Goal: Task Accomplishment & Management: Complete application form

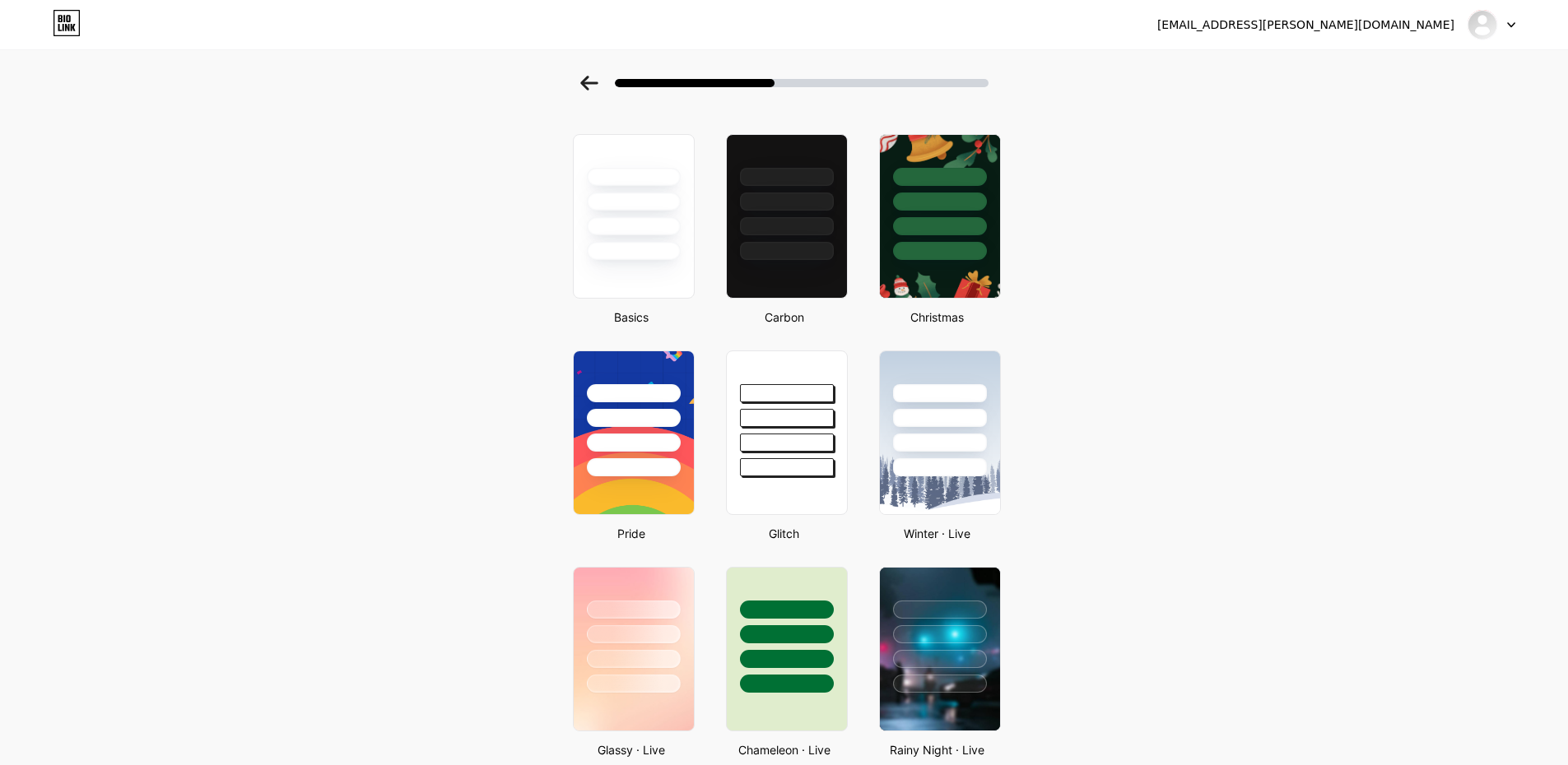
scroll to position [82, 0]
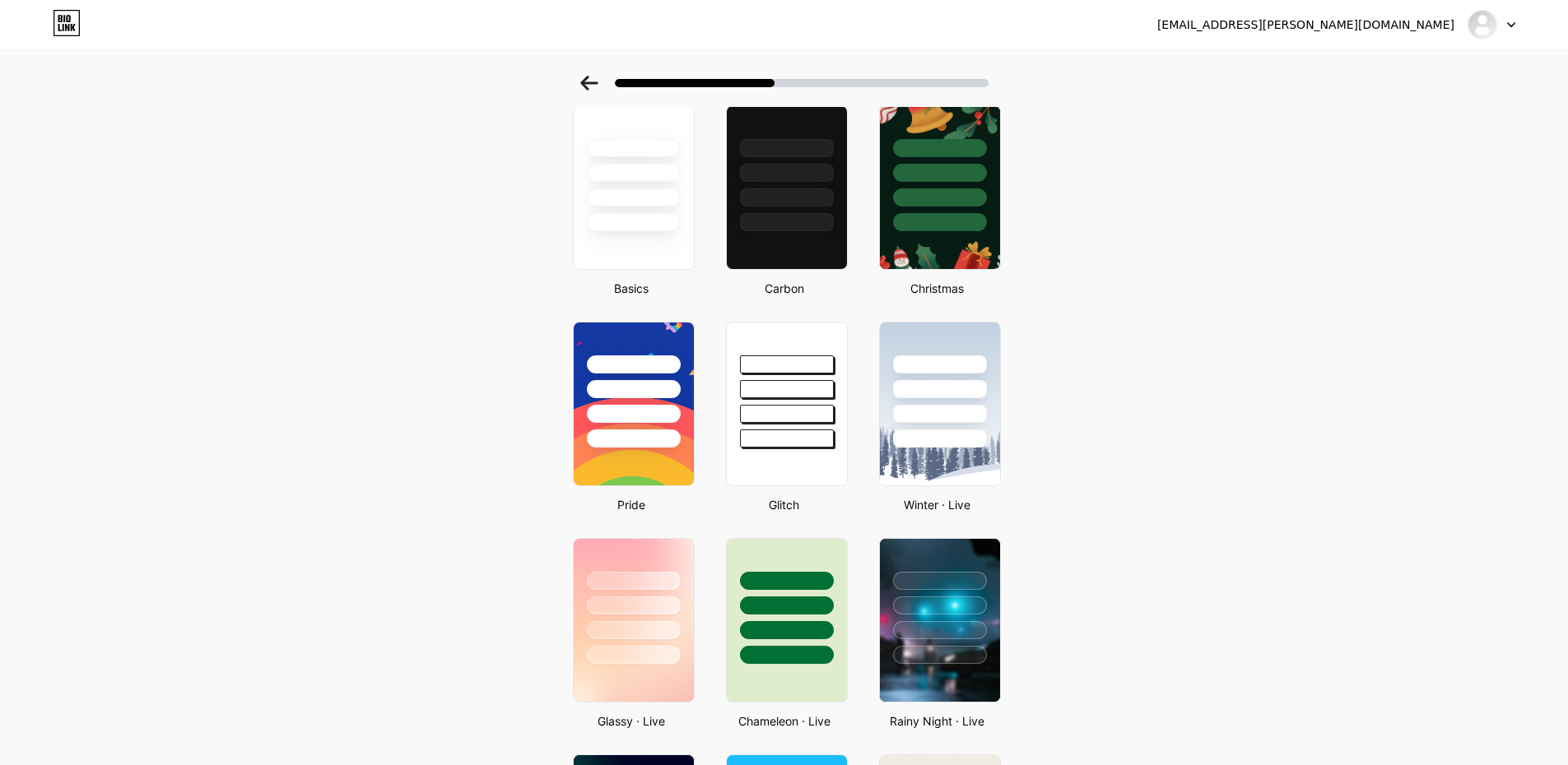
click at [589, 88] on icon at bounding box center [589, 83] width 18 height 15
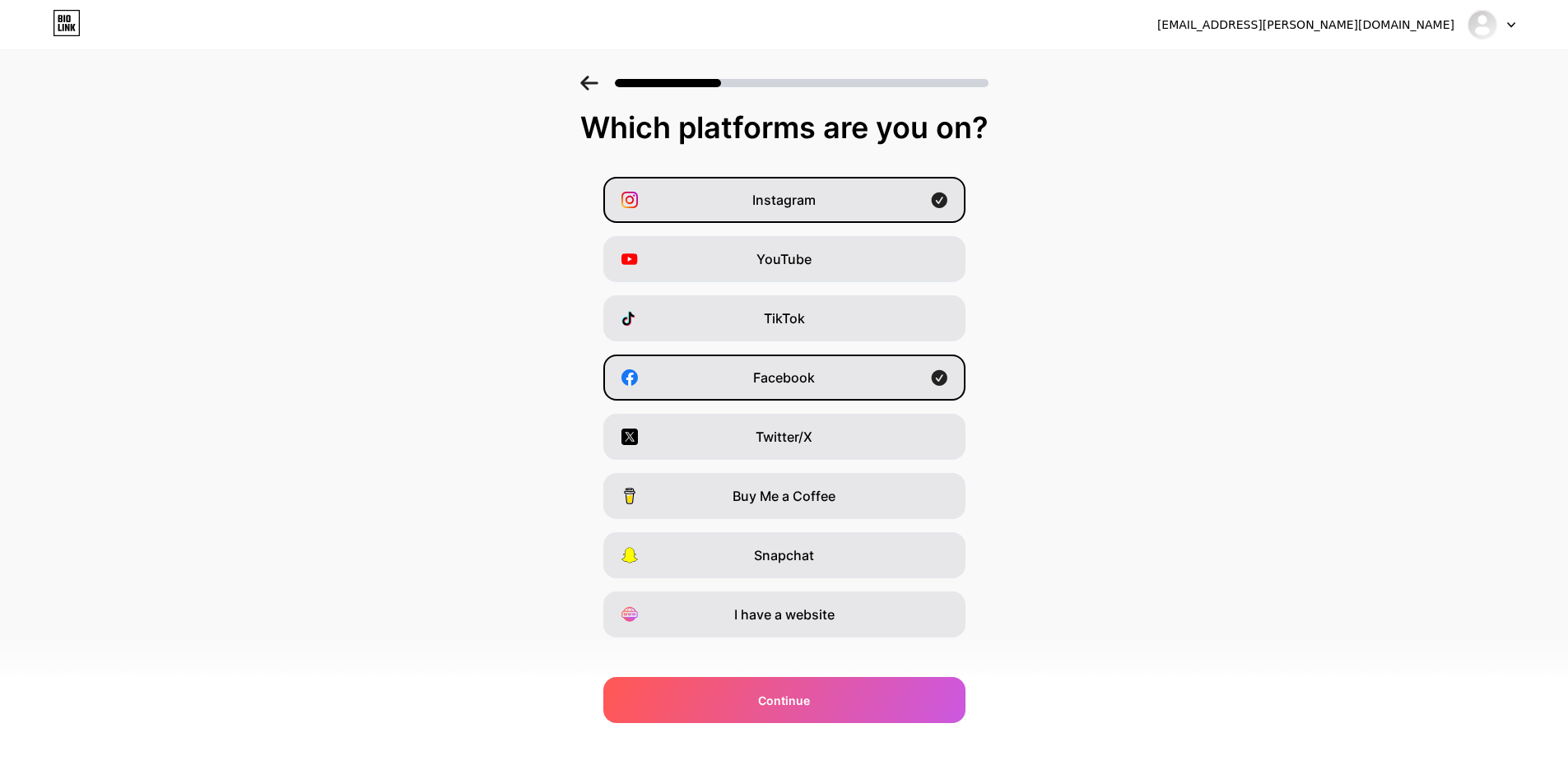
scroll to position [0, 0]
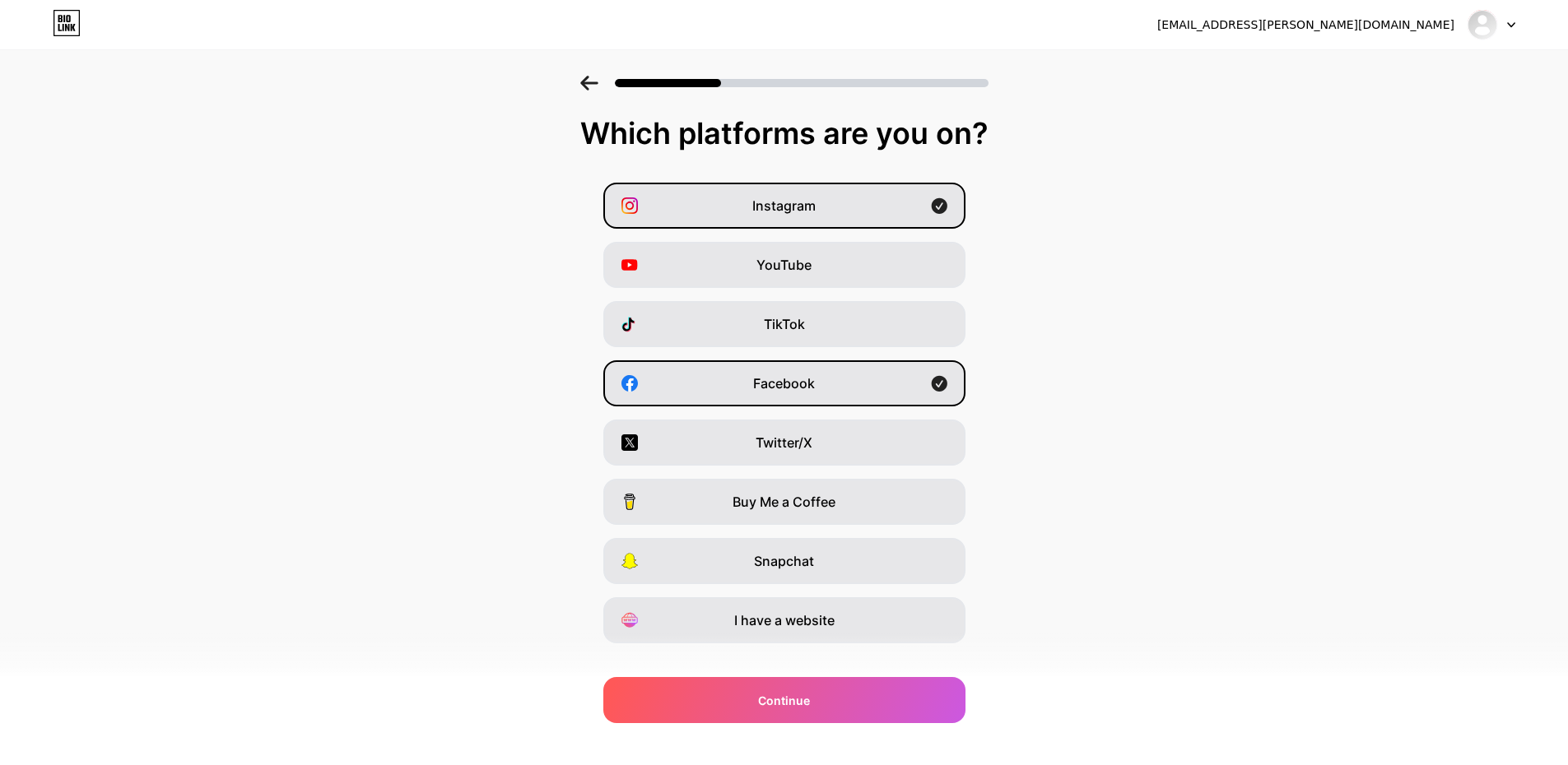
click at [1511, 27] on icon at bounding box center [1510, 24] width 8 height 6
click at [1413, 31] on div "caitlyn.a.deigan@gmail.com" at bounding box center [1306, 25] width 297 height 17
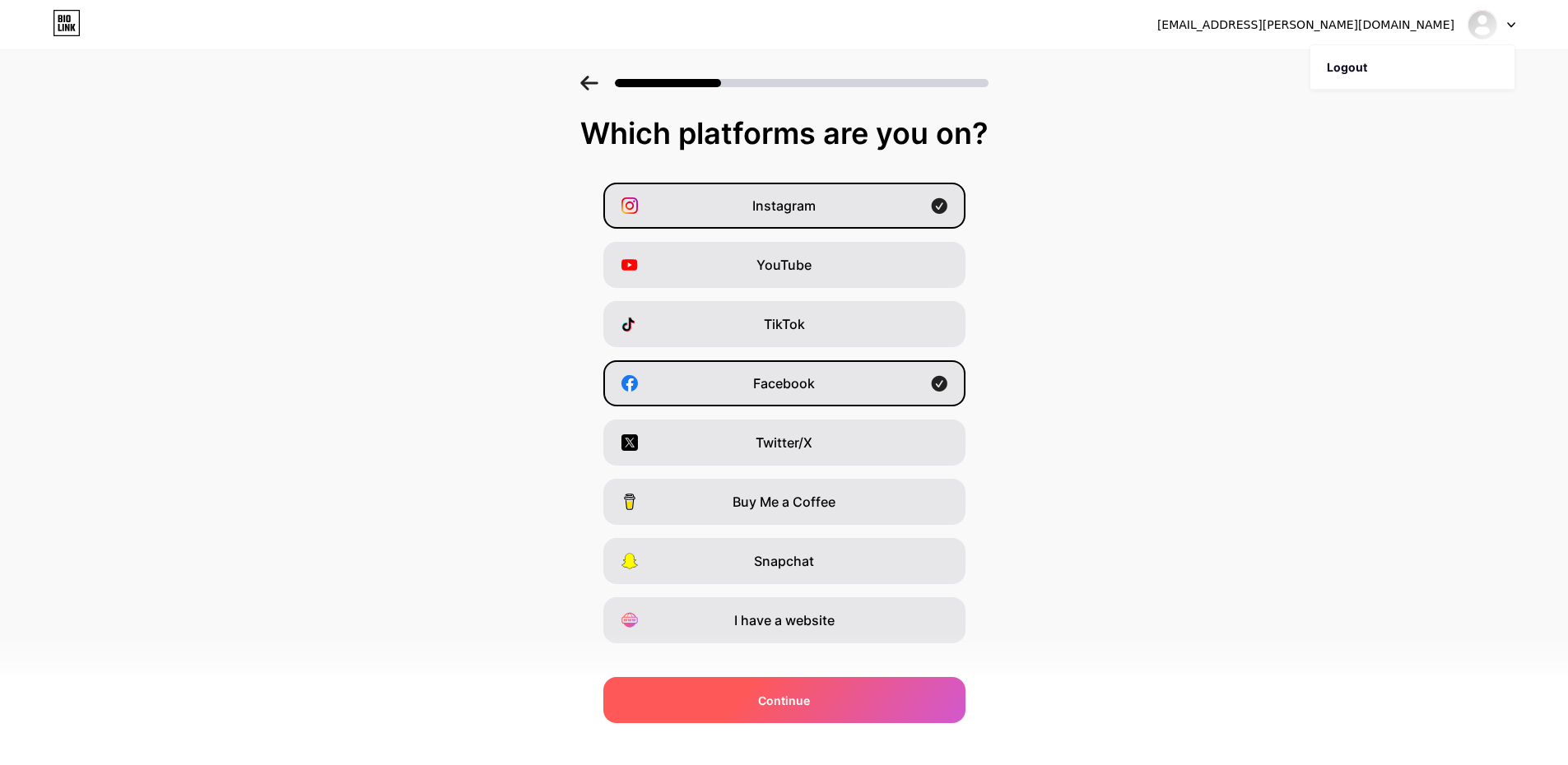
click at [806, 695] on span "Continue" at bounding box center [784, 701] width 52 height 17
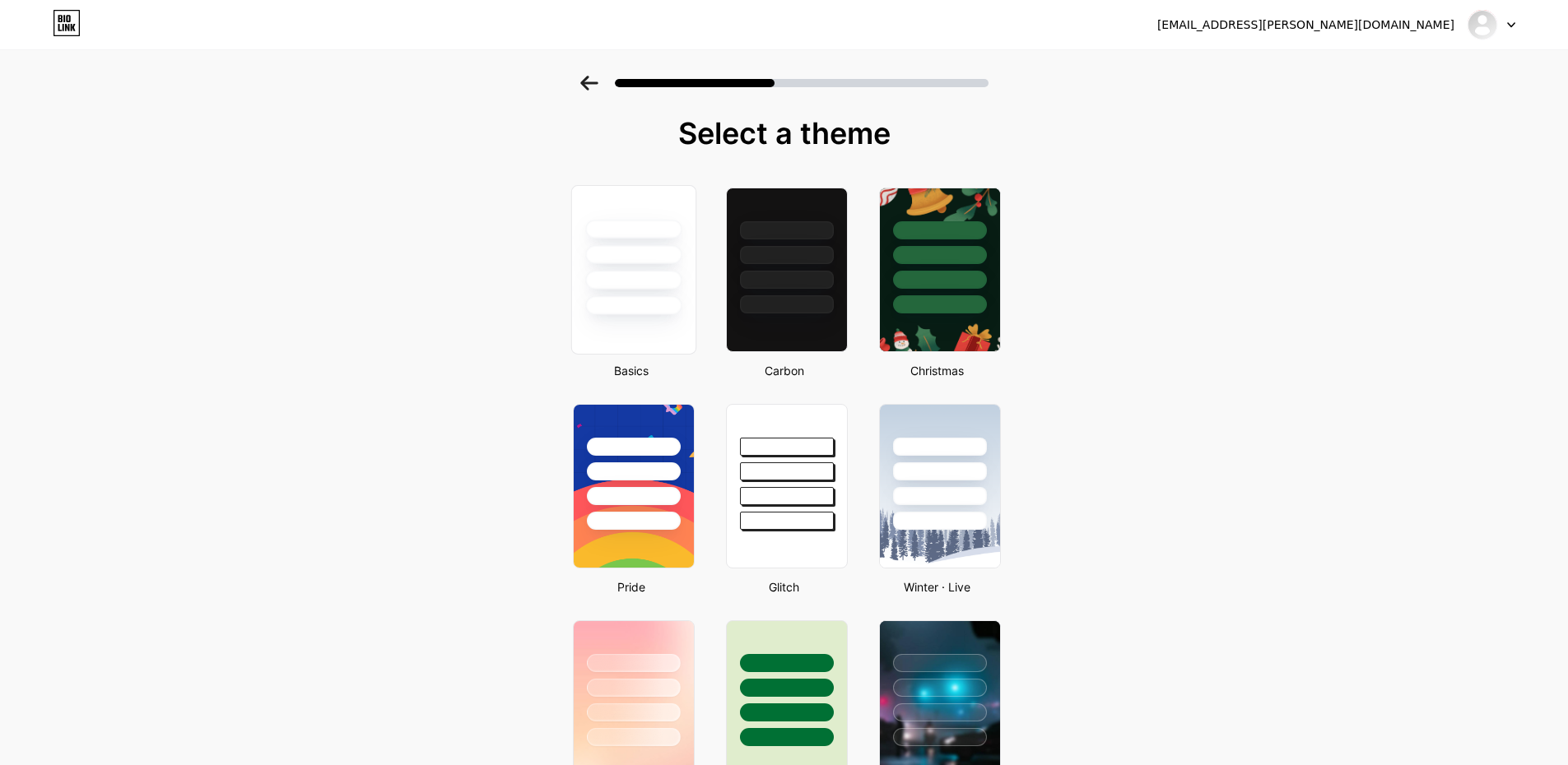
click at [584, 264] on div at bounding box center [632, 251] width 123 height 129
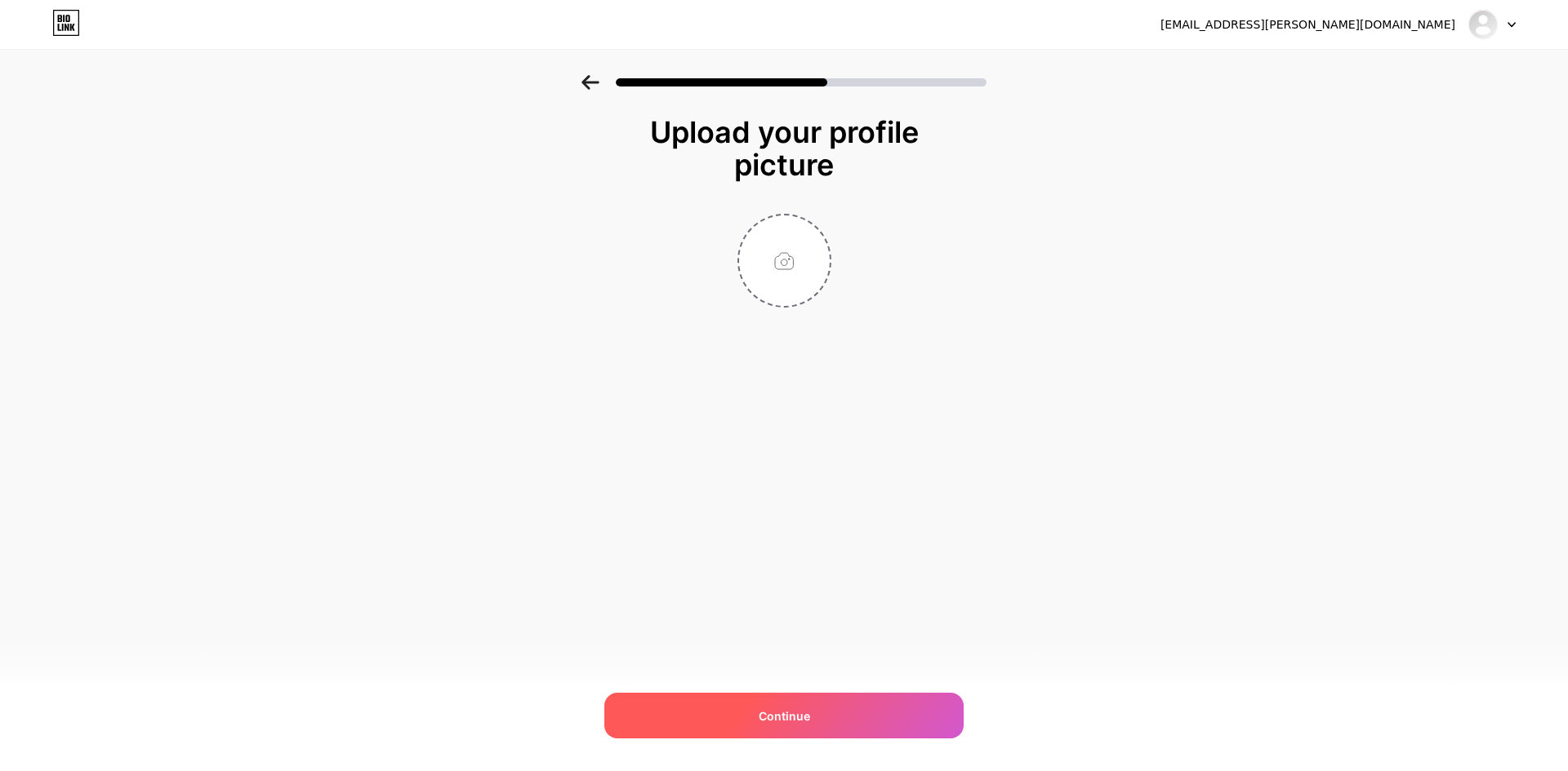
click at [804, 723] on span "Continue" at bounding box center [784, 716] width 51 height 17
